Goal: Information Seeking & Learning: Learn about a topic

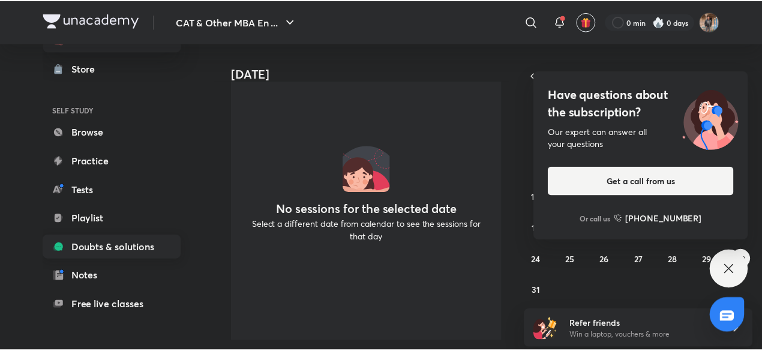
scroll to position [131, 0]
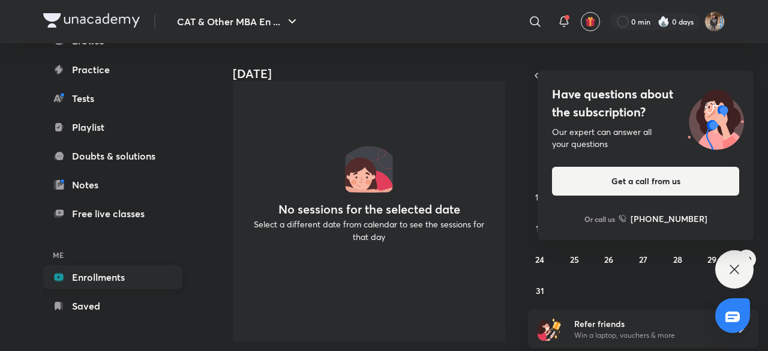
click at [128, 269] on link "Enrollments" at bounding box center [112, 277] width 139 height 24
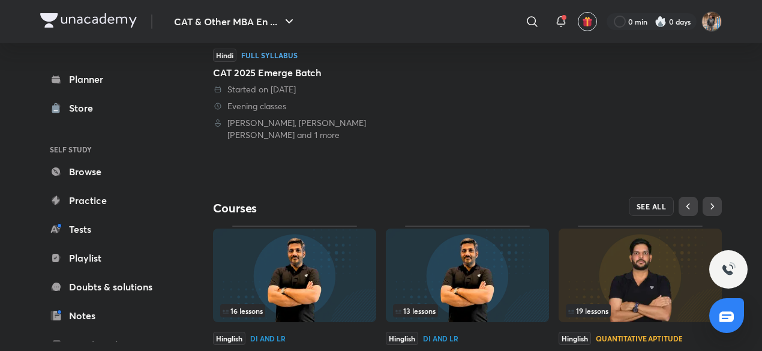
scroll to position [352, 0]
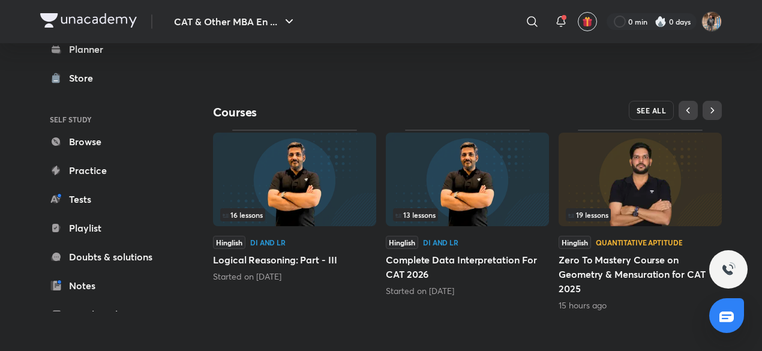
click at [652, 113] on span "SEE ALL" at bounding box center [652, 110] width 30 height 8
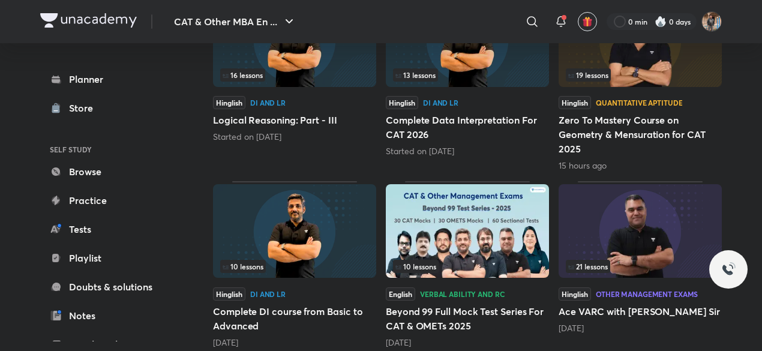
scroll to position [360, 0]
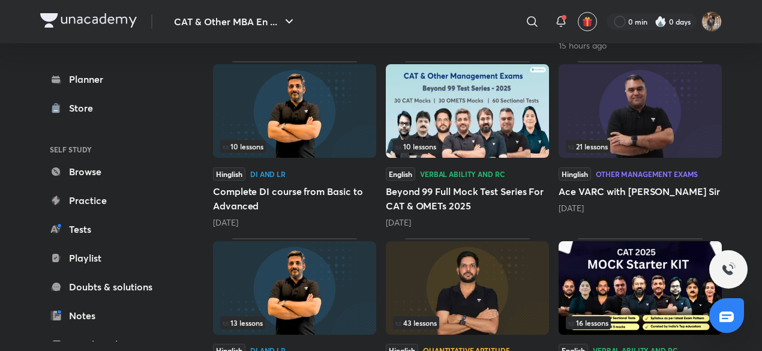
click at [635, 115] on img at bounding box center [640, 111] width 163 height 94
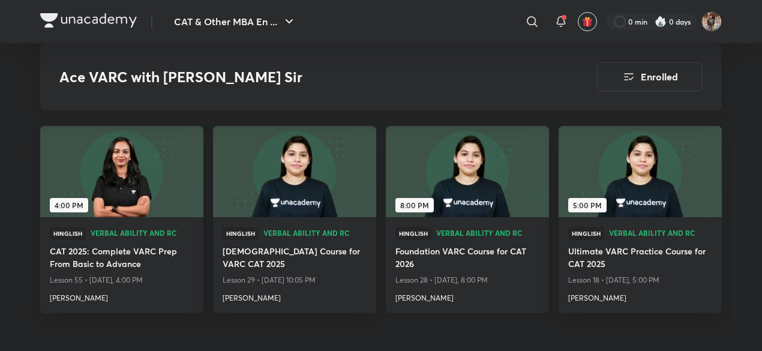
scroll to position [3420, 0]
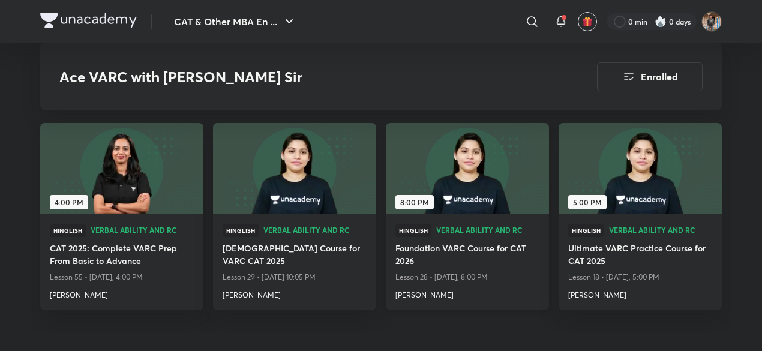
drag, startPoint x: 446, startPoint y: 207, endPoint x: 452, endPoint y: 205, distance: 6.5
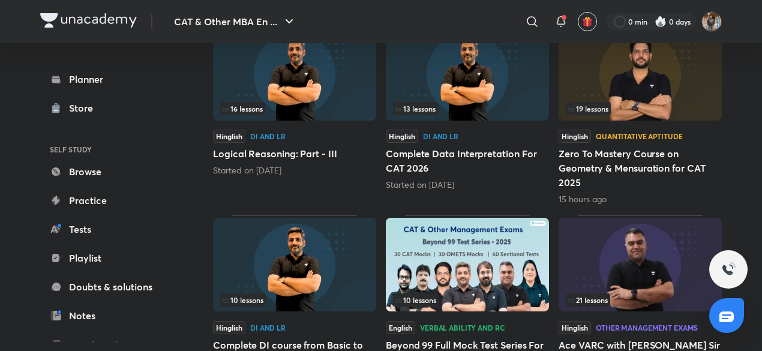
scroll to position [205, 0]
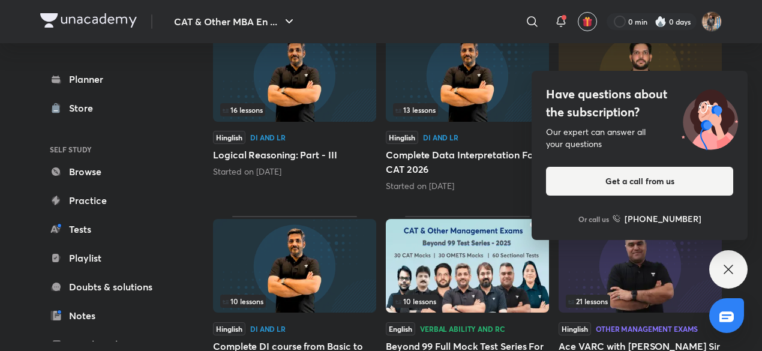
click at [730, 277] on div "Have questions about the subscription? Our expert can answer all your questions…" at bounding box center [728, 269] width 38 height 38
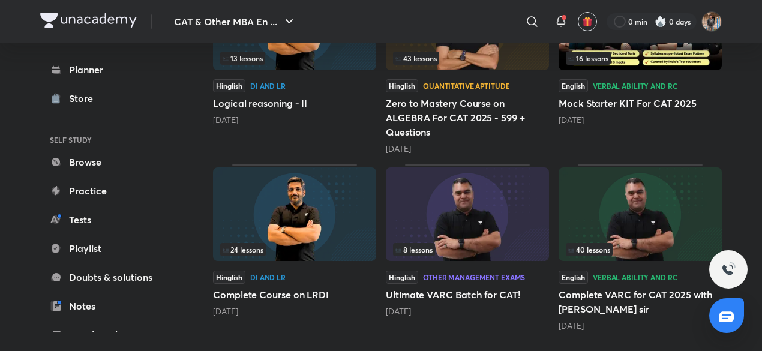
scroll to position [625, 0]
click at [637, 206] on img at bounding box center [640, 214] width 163 height 94
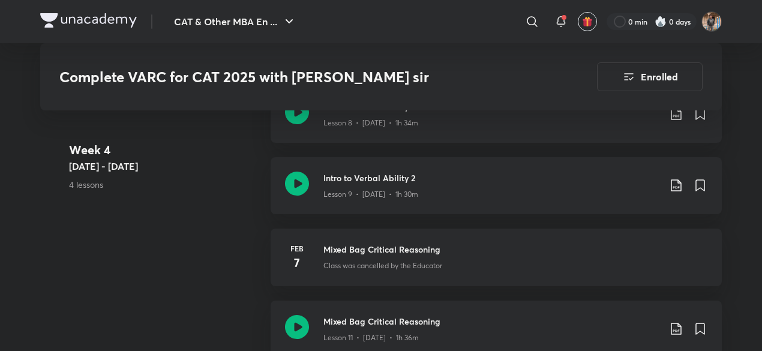
scroll to position [1440, 0]
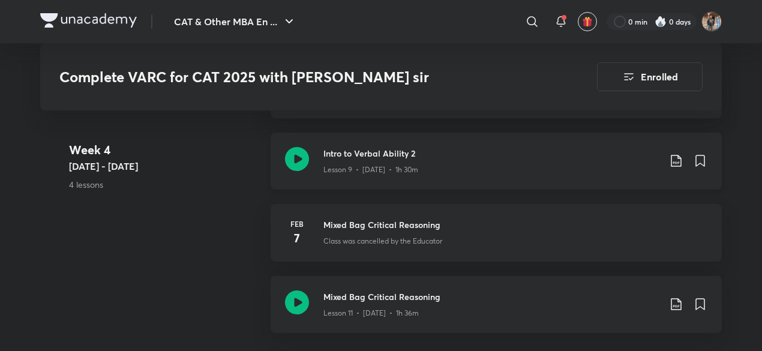
click at [300, 160] on icon at bounding box center [297, 159] width 24 height 24
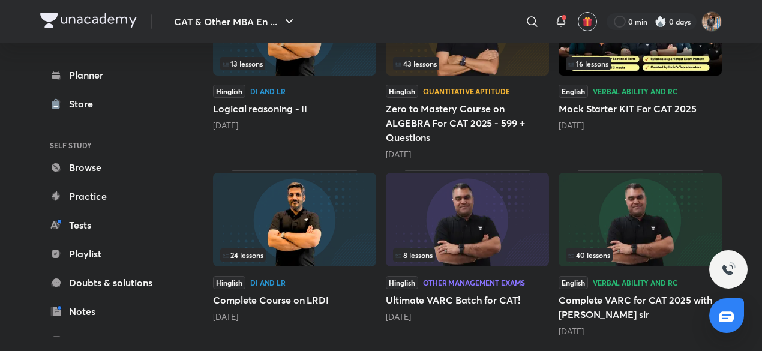
scroll to position [625, 0]
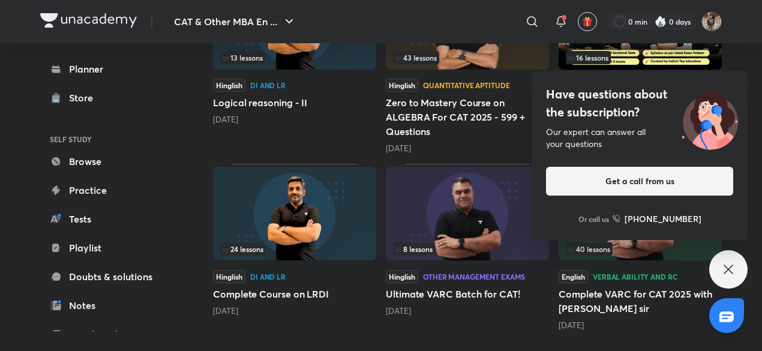
click at [724, 257] on div "Have questions about the subscription? Our expert can answer all your questions…" at bounding box center [728, 269] width 38 height 38
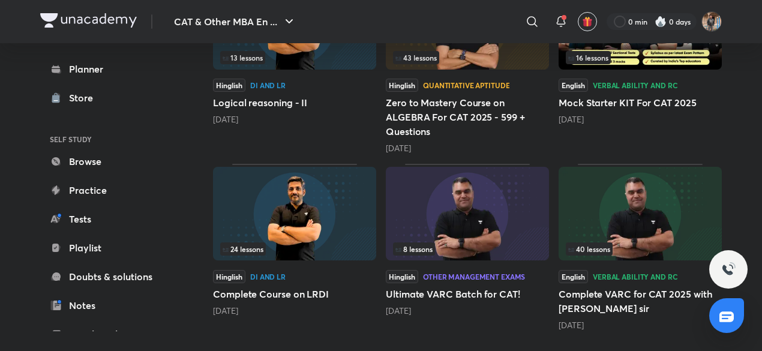
click at [644, 196] on img at bounding box center [640, 214] width 163 height 94
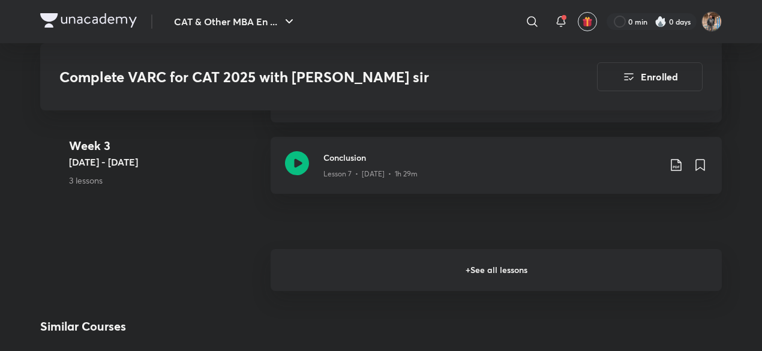
scroll to position [1228, 0]
click at [486, 259] on h6 "+ See all lessons" at bounding box center [496, 271] width 451 height 42
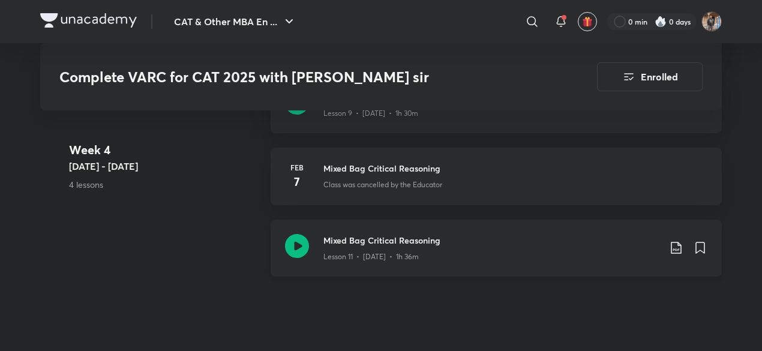
scroll to position [1497, 0]
click at [672, 242] on icon at bounding box center [676, 247] width 14 height 14
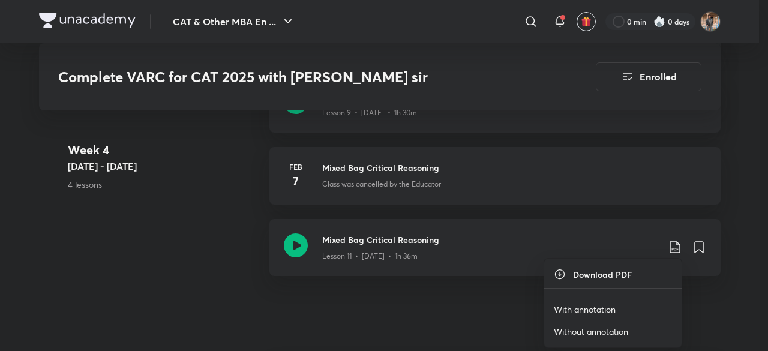
click at [599, 309] on p "With annotation" at bounding box center [585, 309] width 62 height 13
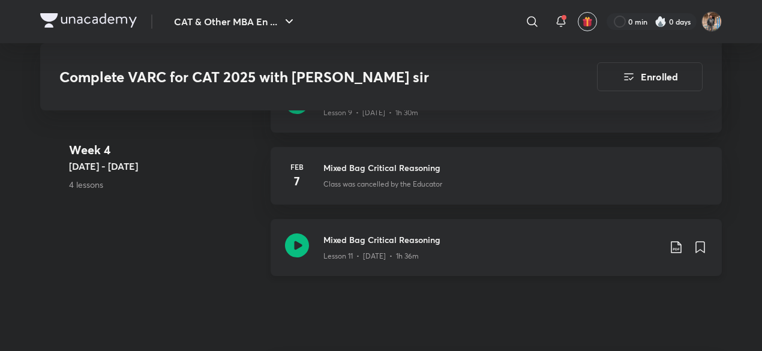
click at [298, 246] on icon at bounding box center [297, 245] width 24 height 24
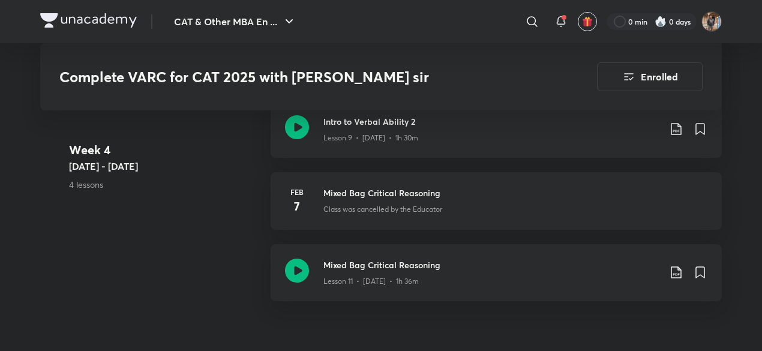
scroll to position [1473, 0]
click at [359, 265] on h3 "Mixed Bag Critical Reasoning" at bounding box center [491, 264] width 336 height 13
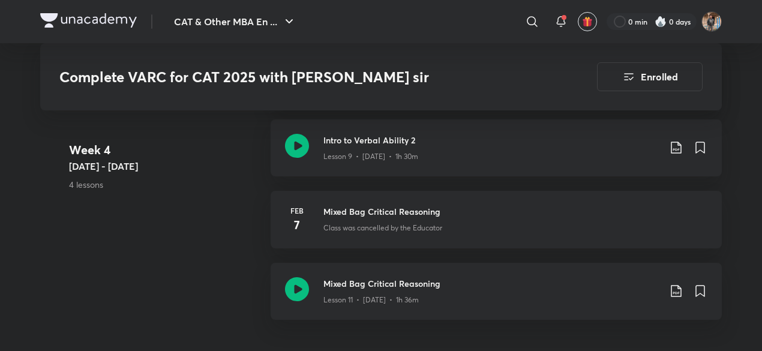
scroll to position [1455, 0]
click at [392, 282] on h3 "Mixed Bag Critical Reasoning" at bounding box center [491, 281] width 336 height 13
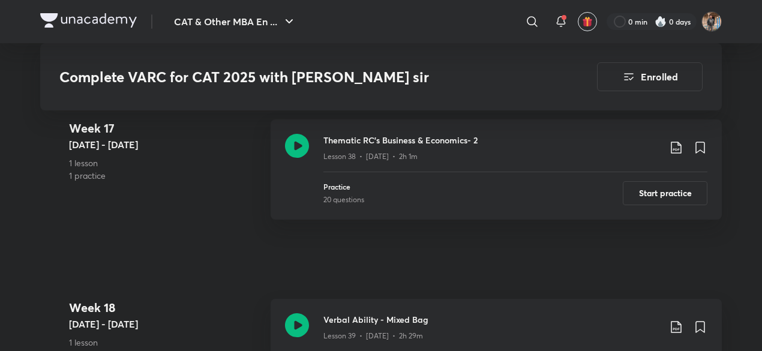
scroll to position [4800, 0]
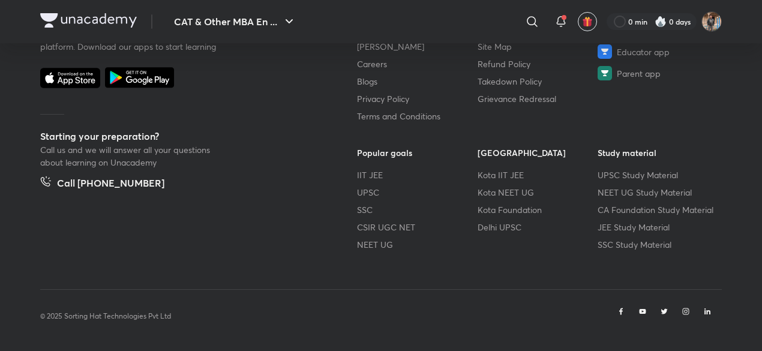
scroll to position [718, 0]
